Goal: Information Seeking & Learning: Find specific fact

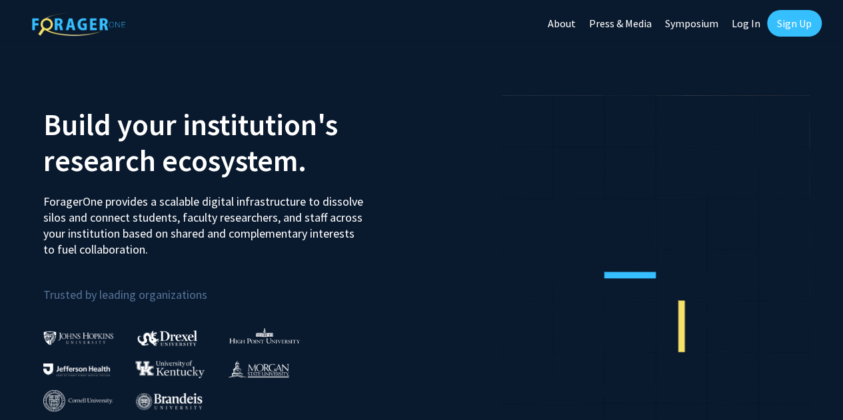
click at [743, 17] on link "Log In" at bounding box center [746, 23] width 42 height 47
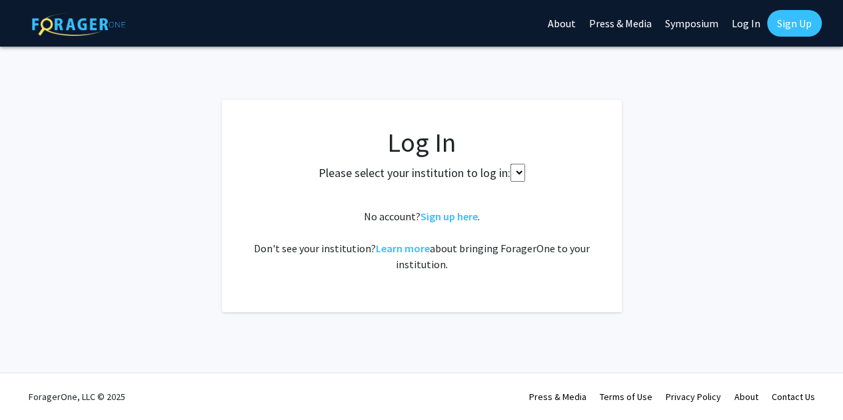
select select
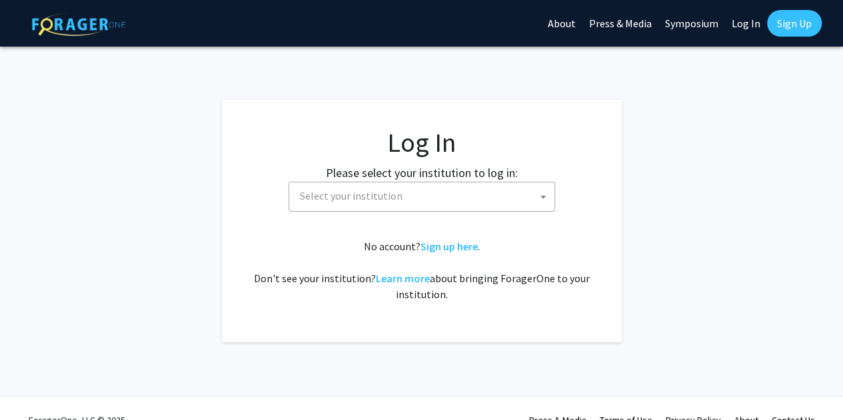
click at [316, 201] on span "Select your institution" at bounding box center [351, 195] width 103 height 13
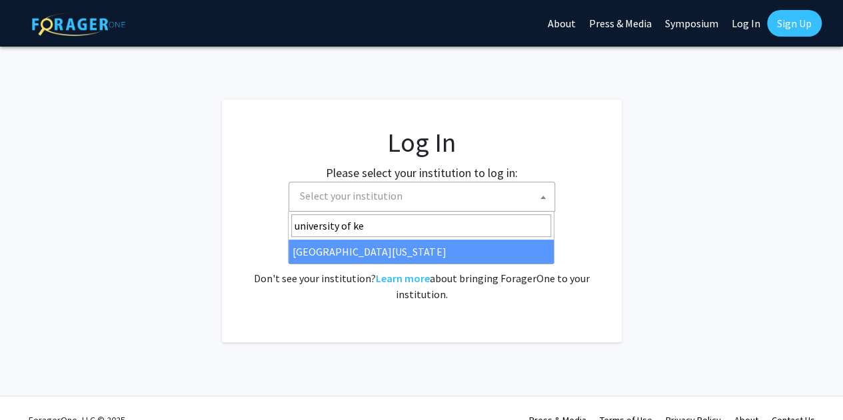
type input "university of [PERSON_NAME]"
select select "13"
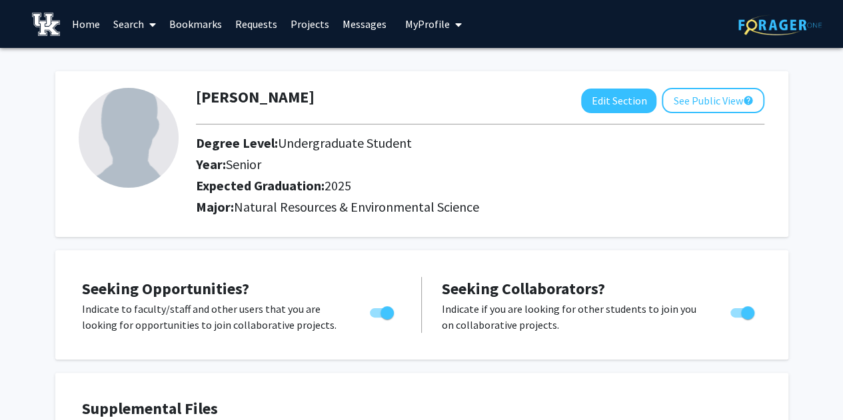
click at [266, 20] on link "Requests" at bounding box center [255, 24] width 55 height 47
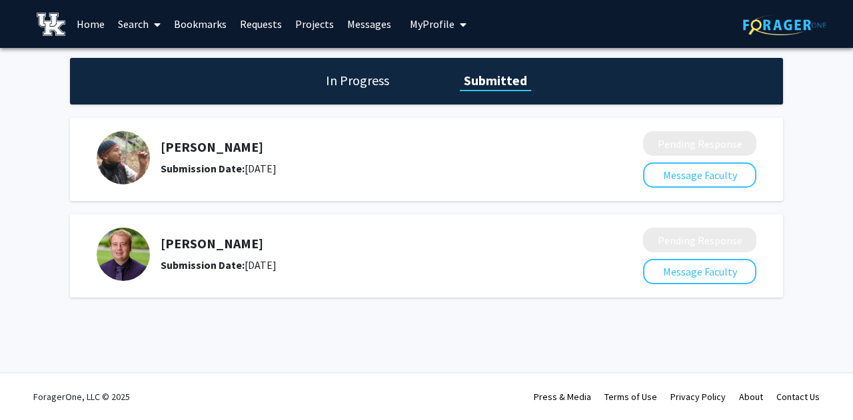
click at [129, 166] on img at bounding box center [123, 157] width 53 height 53
click at [205, 151] on h5 "[PERSON_NAME]" at bounding box center [367, 147] width 412 height 16
click at [372, 85] on h1 "In Progress" at bounding box center [357, 80] width 71 height 19
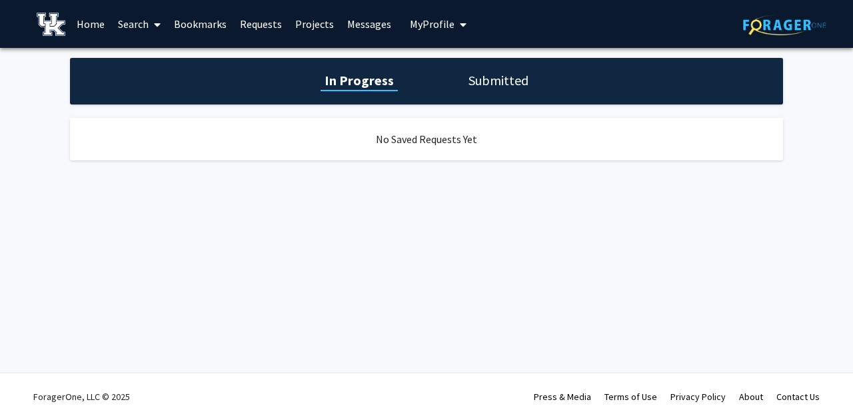
click at [479, 74] on h1 "Submitted" at bounding box center [498, 80] width 68 height 19
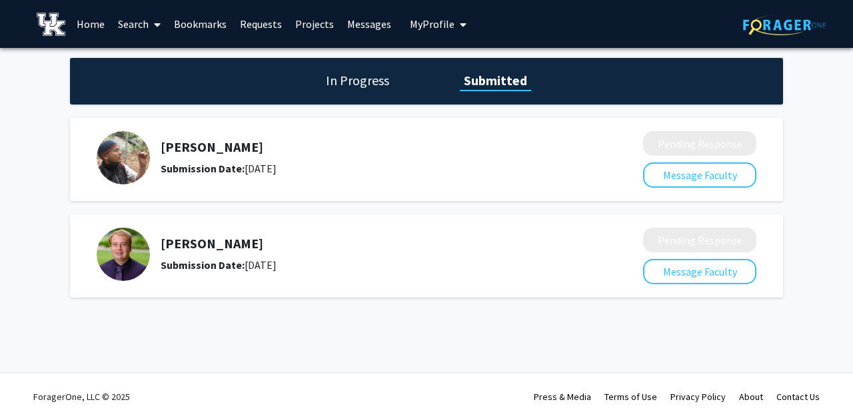
click at [138, 166] on img at bounding box center [123, 157] width 53 height 53
click at [193, 164] on b "Submission Date:" at bounding box center [203, 168] width 84 height 13
click at [208, 182] on div "[PERSON_NAME] Submission Date: [DATE]" at bounding box center [361, 157] width 528 height 53
click at [157, 151] on div "[PERSON_NAME] Submission Date: [DATE]" at bounding box center [361, 157] width 528 height 53
click at [89, 27] on link "Home" at bounding box center [90, 24] width 41 height 47
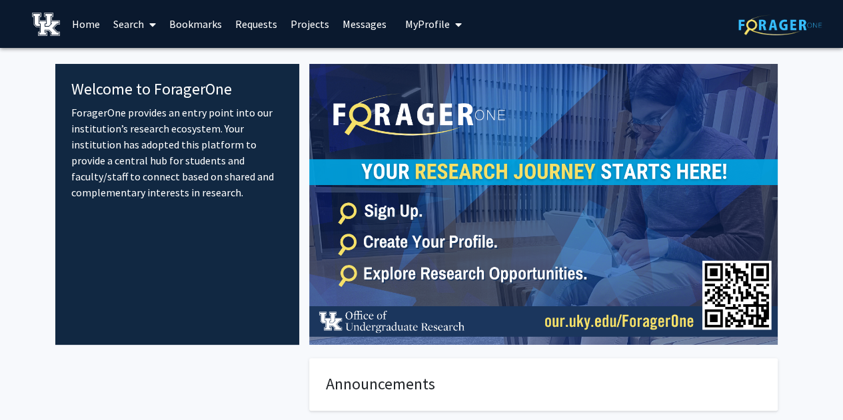
click at [126, 33] on link "Search" at bounding box center [135, 24] width 56 height 47
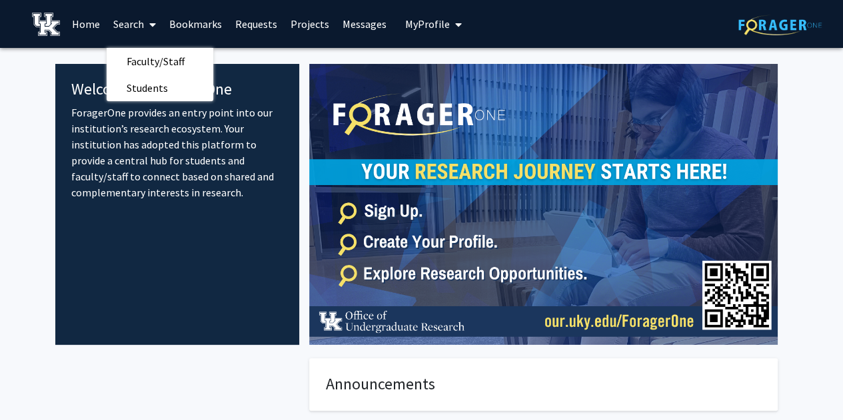
click at [147, 58] on span "Faculty/Staff" at bounding box center [156, 61] width 98 height 27
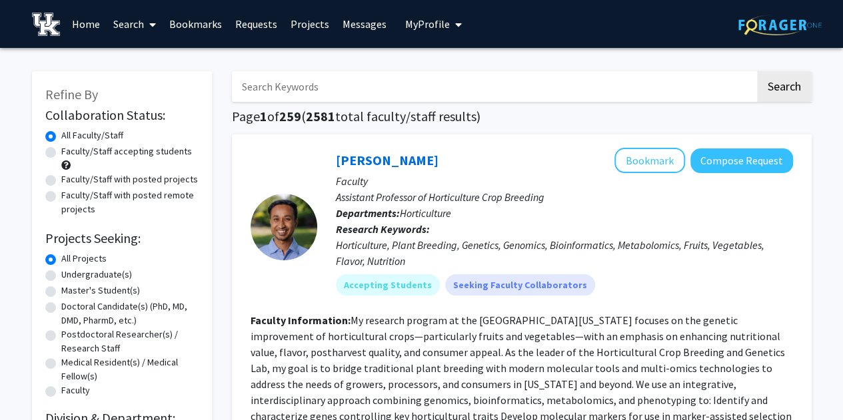
scroll to position [9, 0]
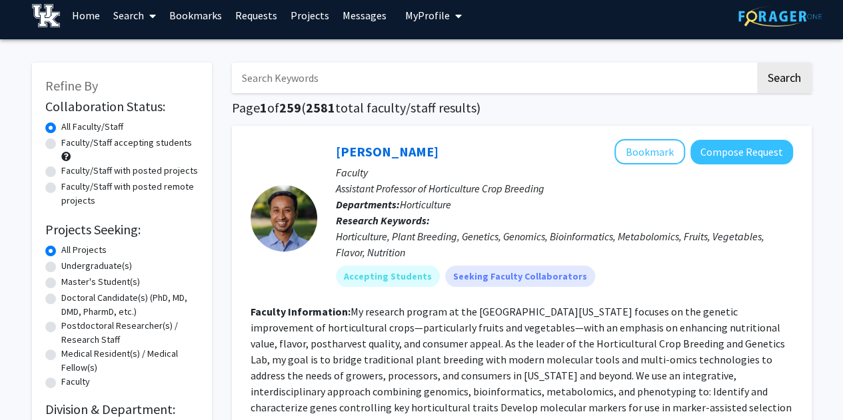
click at [61, 143] on label "Faculty/Staff accepting students" at bounding box center [126, 143] width 131 height 14
click at [61, 143] on input "Faculty/Staff accepting students" at bounding box center [65, 140] width 9 height 9
radio input "true"
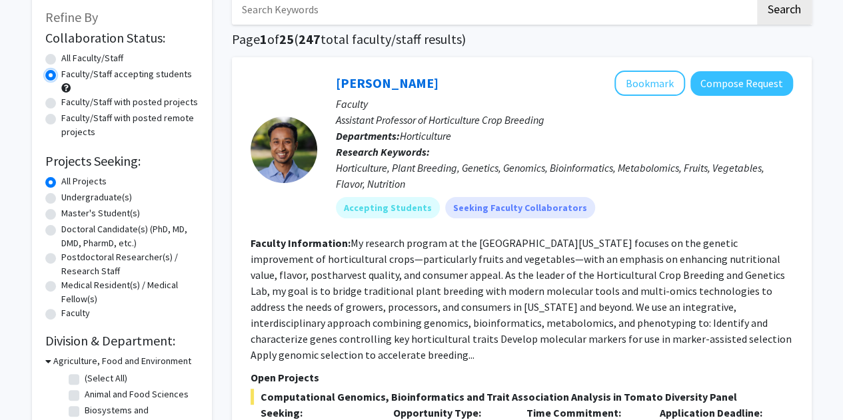
scroll to position [109, 0]
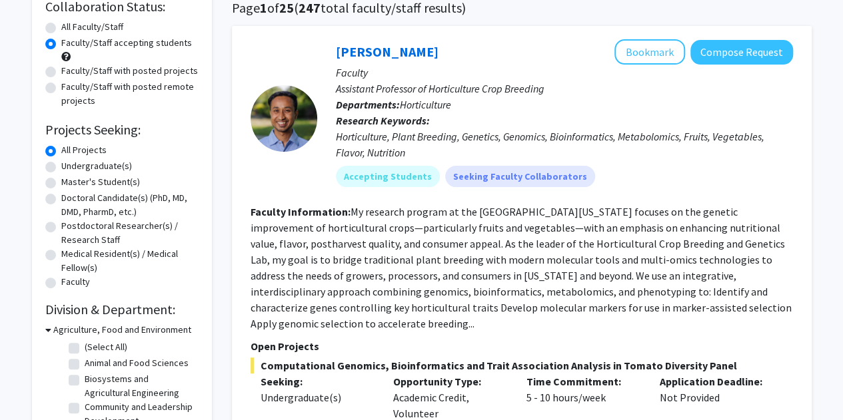
click at [93, 165] on label "Undergraduate(s)" at bounding box center [96, 166] width 71 height 14
click at [70, 165] on input "Undergraduate(s)" at bounding box center [65, 163] width 9 height 9
radio input "true"
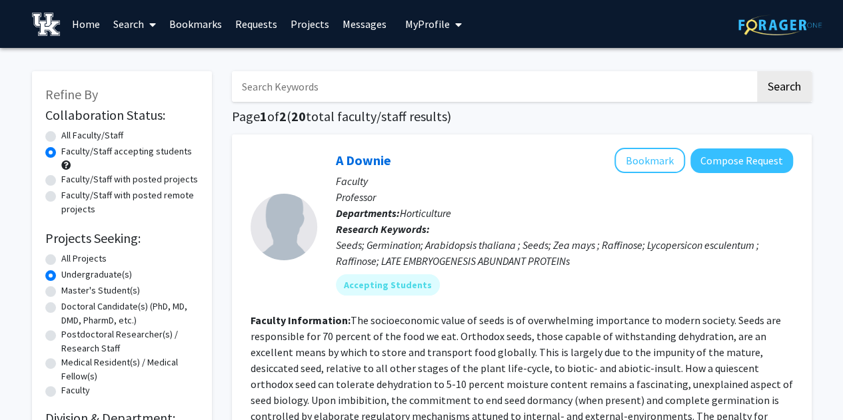
click at [354, 79] on input "Search Keywords" at bounding box center [493, 86] width 523 height 31
type input "burger"
click at [757, 71] on button "Search" at bounding box center [784, 86] width 55 height 31
radio input "true"
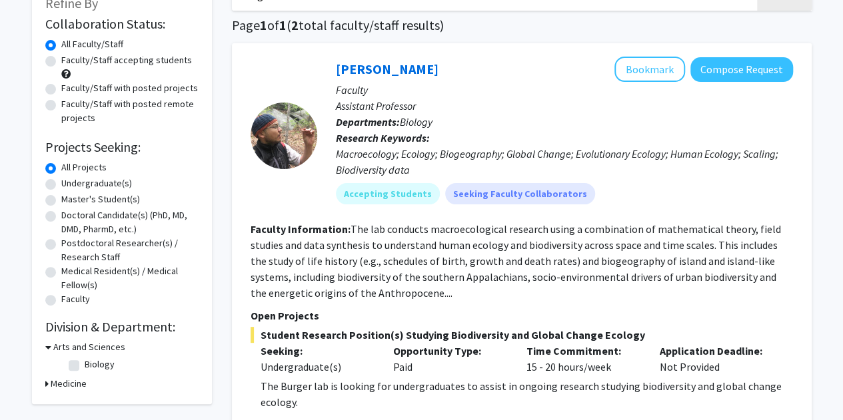
scroll to position [96, 0]
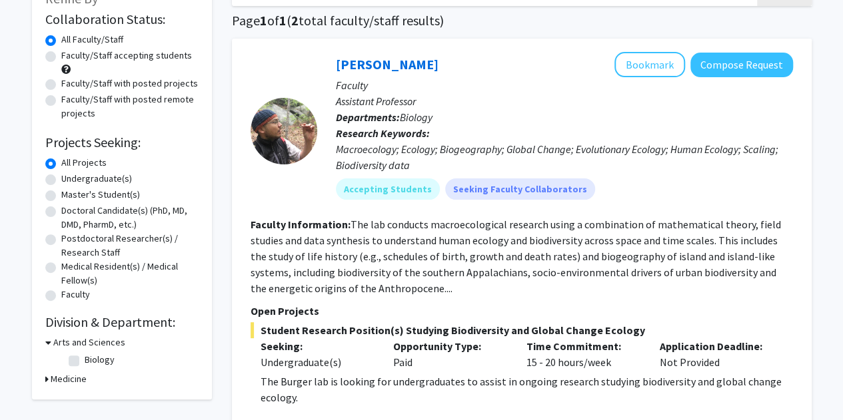
click at [388, 65] on link "[PERSON_NAME]" at bounding box center [387, 64] width 103 height 17
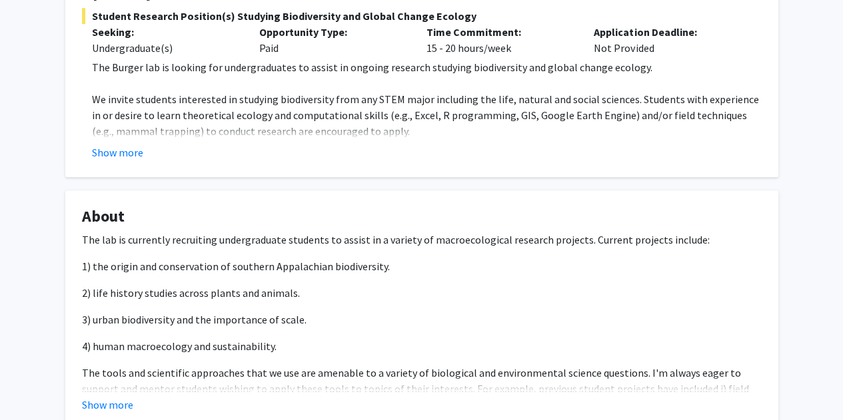
scroll to position [276, 0]
click at [107, 155] on button "Show more" at bounding box center [117, 152] width 51 height 16
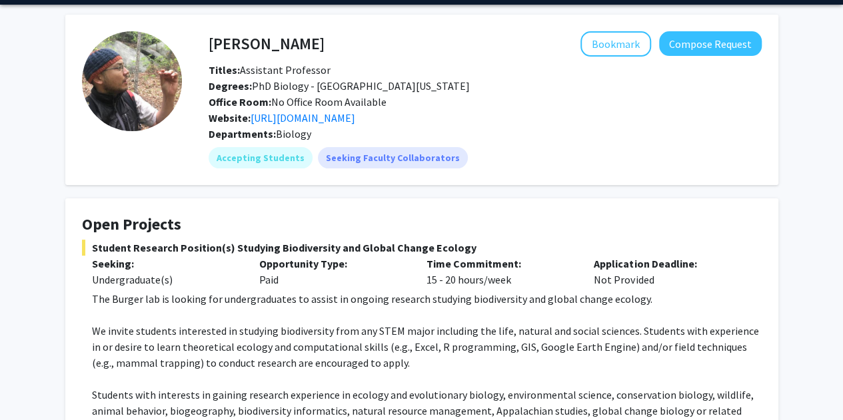
scroll to position [0, 0]
